Goal: Find specific page/section: Find specific page/section

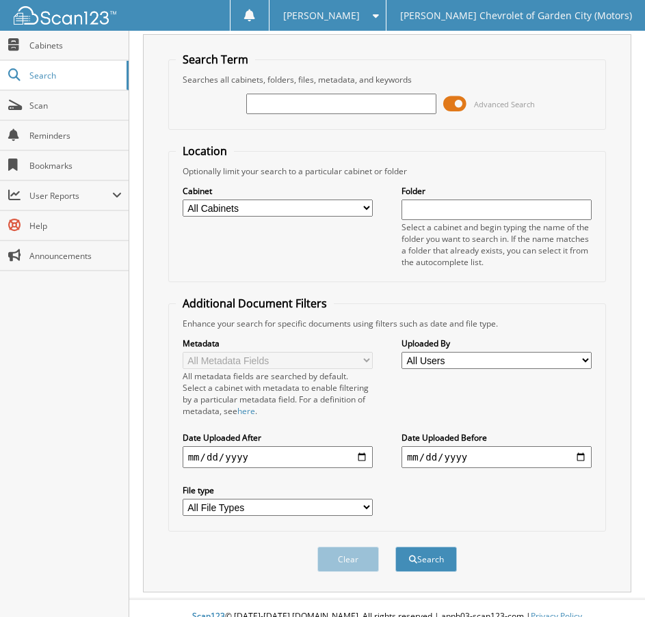
scroll to position [50, 0]
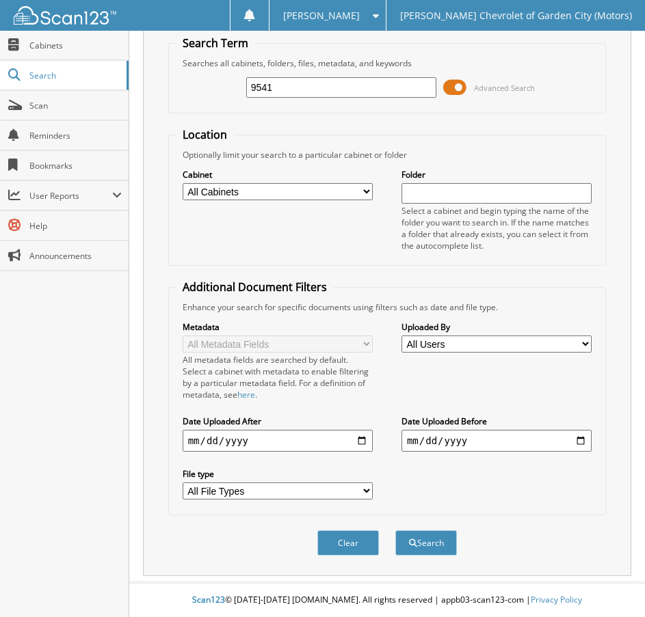
type input "9541"
click at [395, 530] on button "Search" at bounding box center [426, 542] width 62 height 25
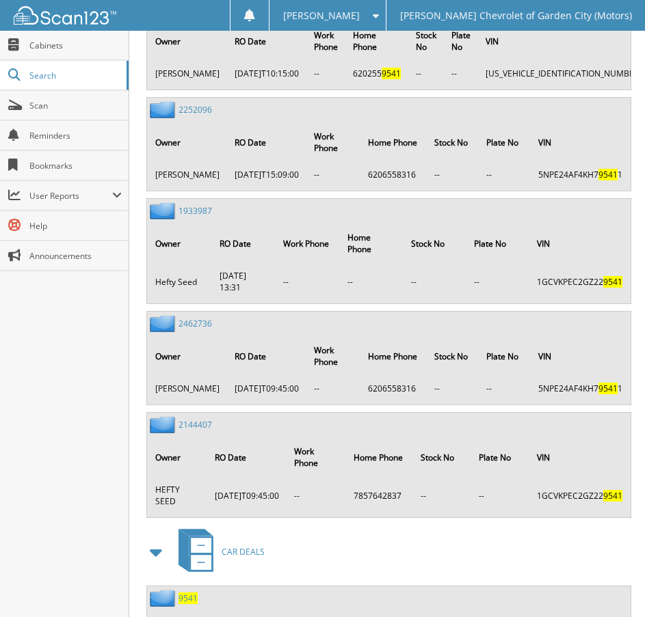
scroll to position [1520, 0]
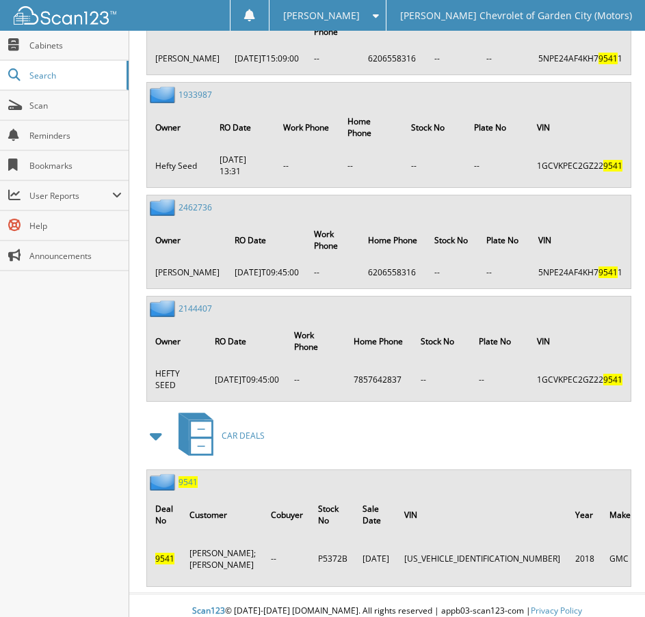
click at [182, 476] on span "9541" at bounding box center [187, 482] width 19 height 12
